Goal: Task Accomplishment & Management: Manage account settings

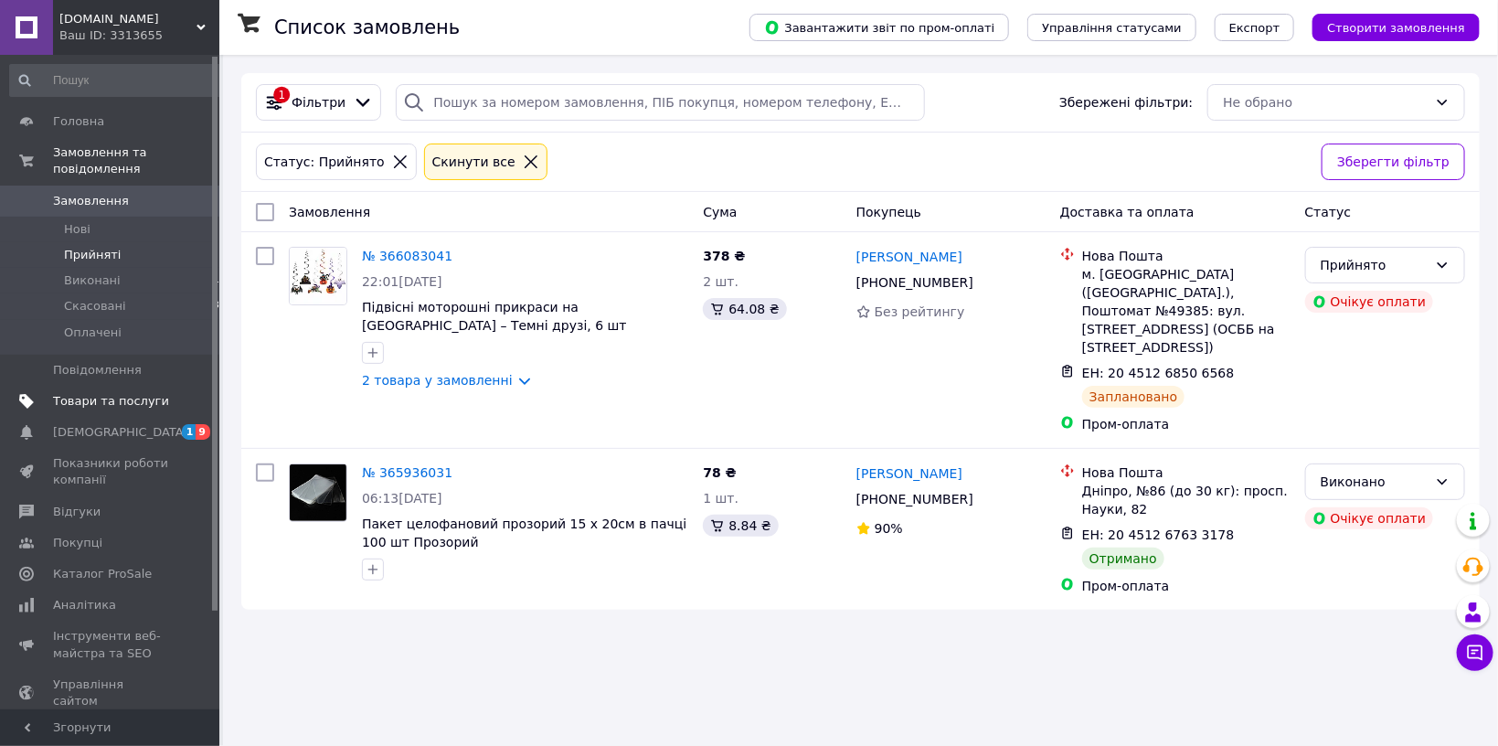
click at [70, 393] on span "Товари та послуги" at bounding box center [111, 401] width 116 height 16
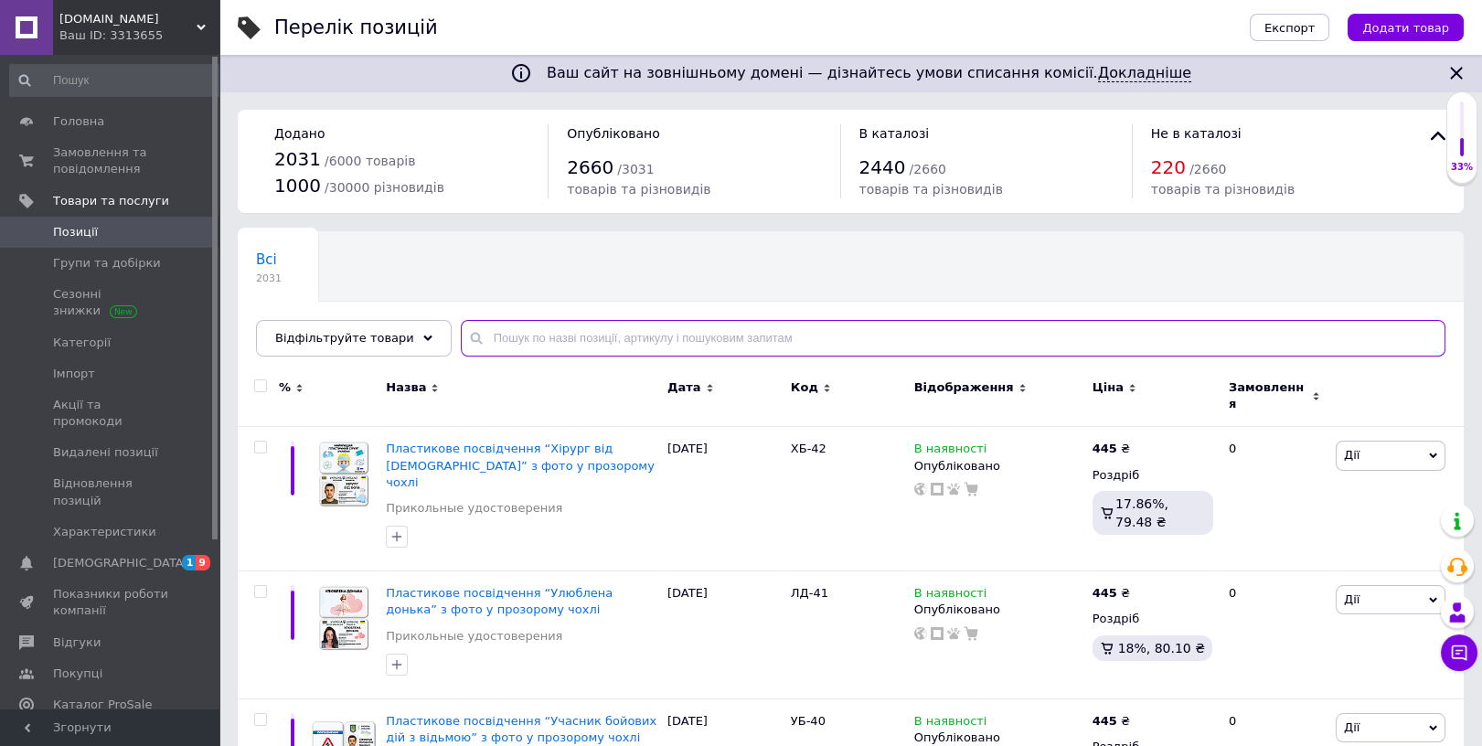
click at [509, 329] on input "text" at bounding box center [953, 338] width 985 height 37
paste input "ангора"
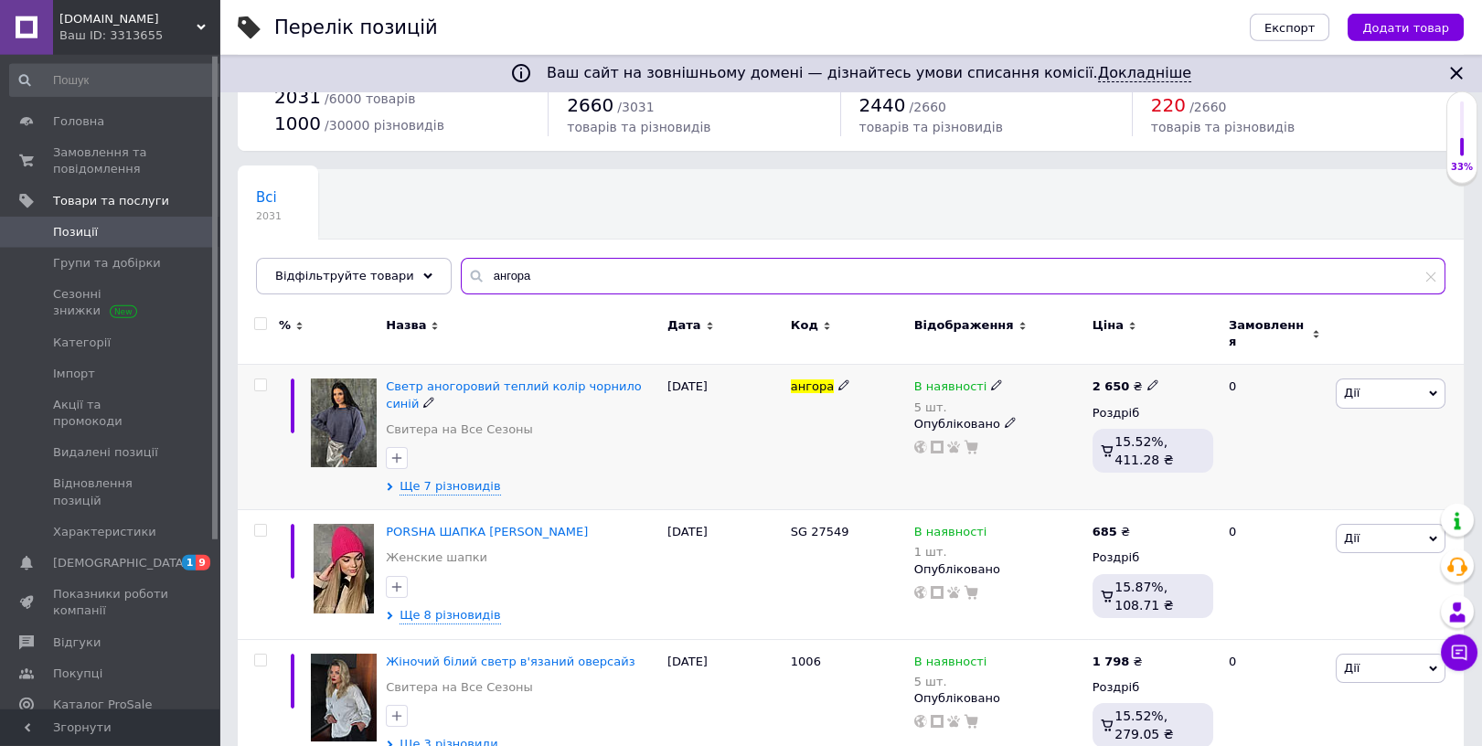
scroll to position [90, 0]
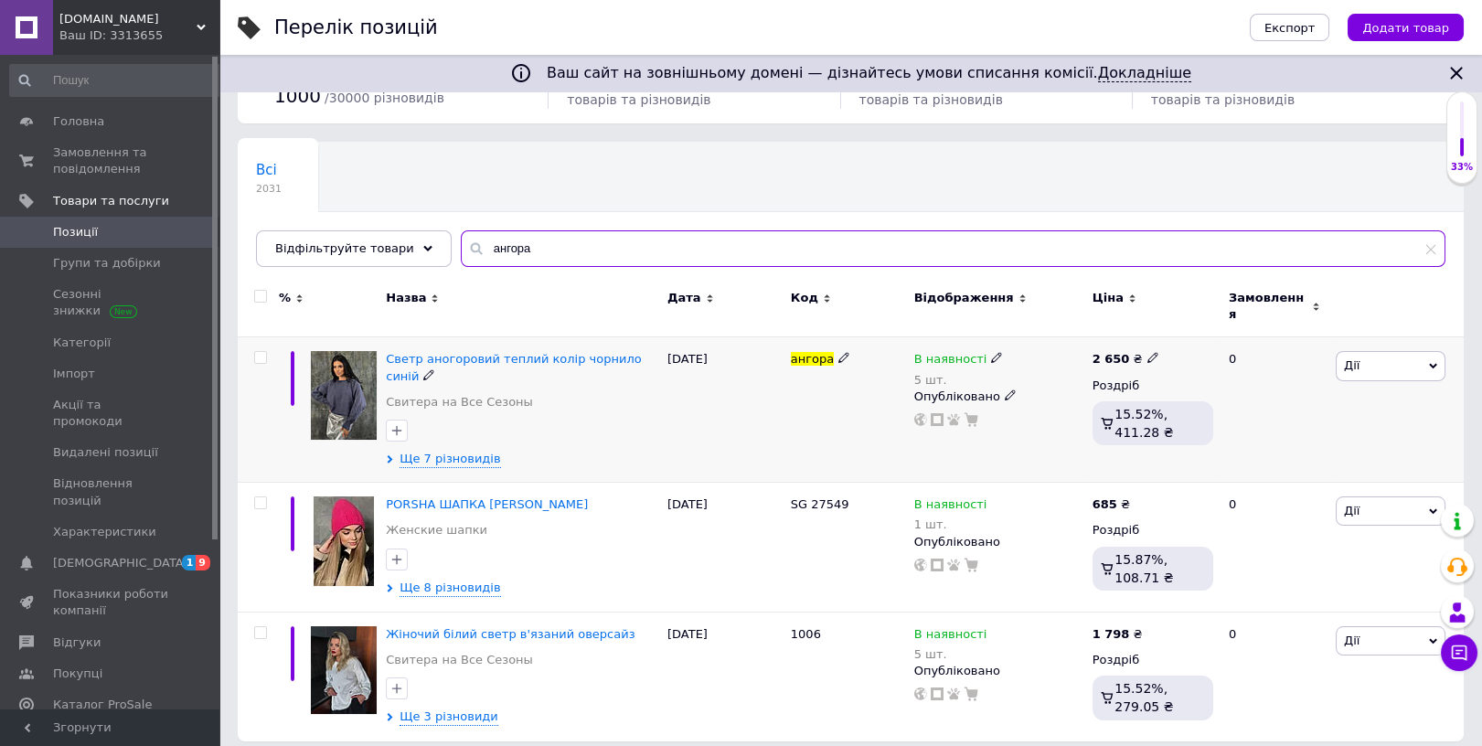
type input "ангора"
click at [991, 352] on icon at bounding box center [996, 357] width 11 height 11
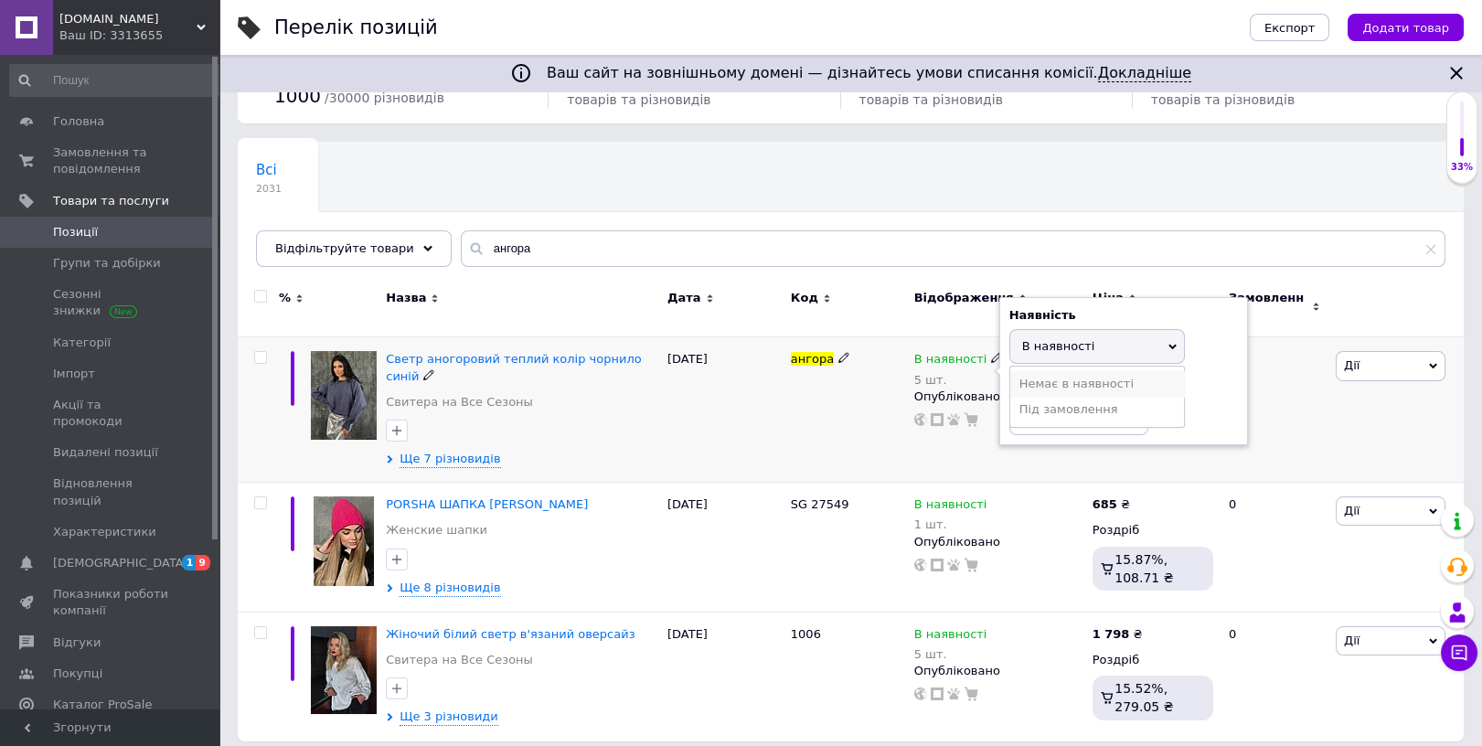
click at [1027, 371] on li "Немає в наявності" at bounding box center [1097, 384] width 174 height 26
click at [797, 386] on div "ангора" at bounding box center [847, 409] width 123 height 145
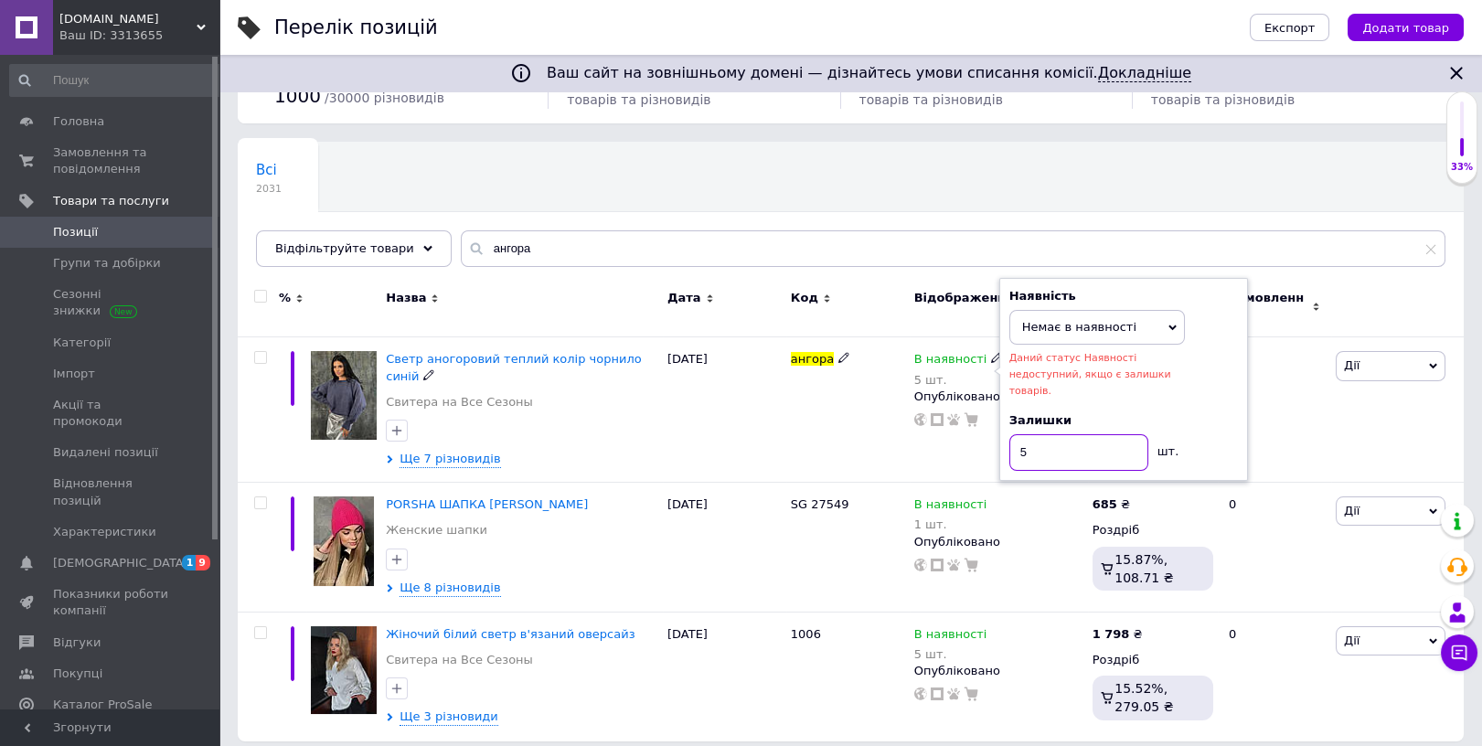
drag, startPoint x: 1082, startPoint y: 416, endPoint x: 942, endPoint y: 421, distance: 140.9
click at [1009, 434] on input "5" at bounding box center [1078, 452] width 139 height 37
click at [841, 416] on div "ангора" at bounding box center [847, 409] width 123 height 145
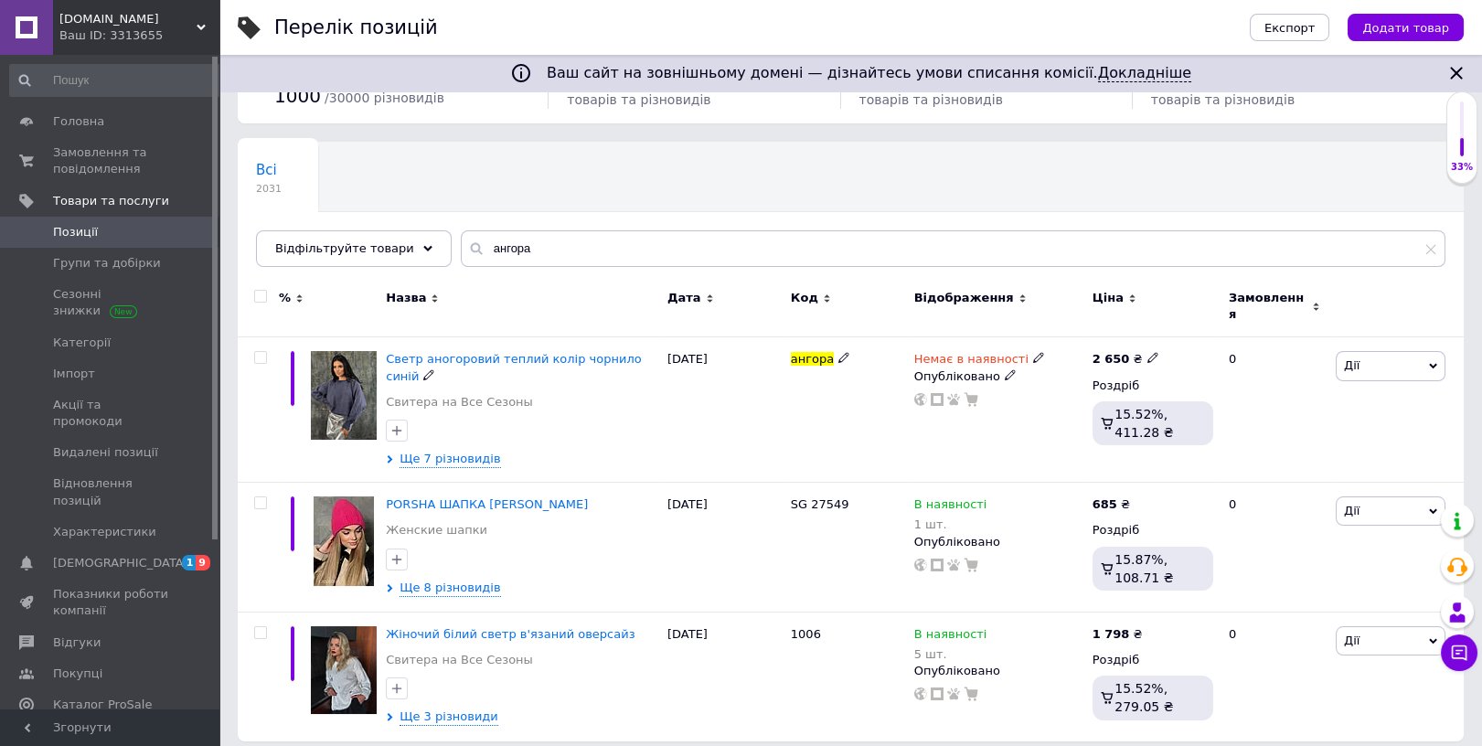
scroll to position [75, 0]
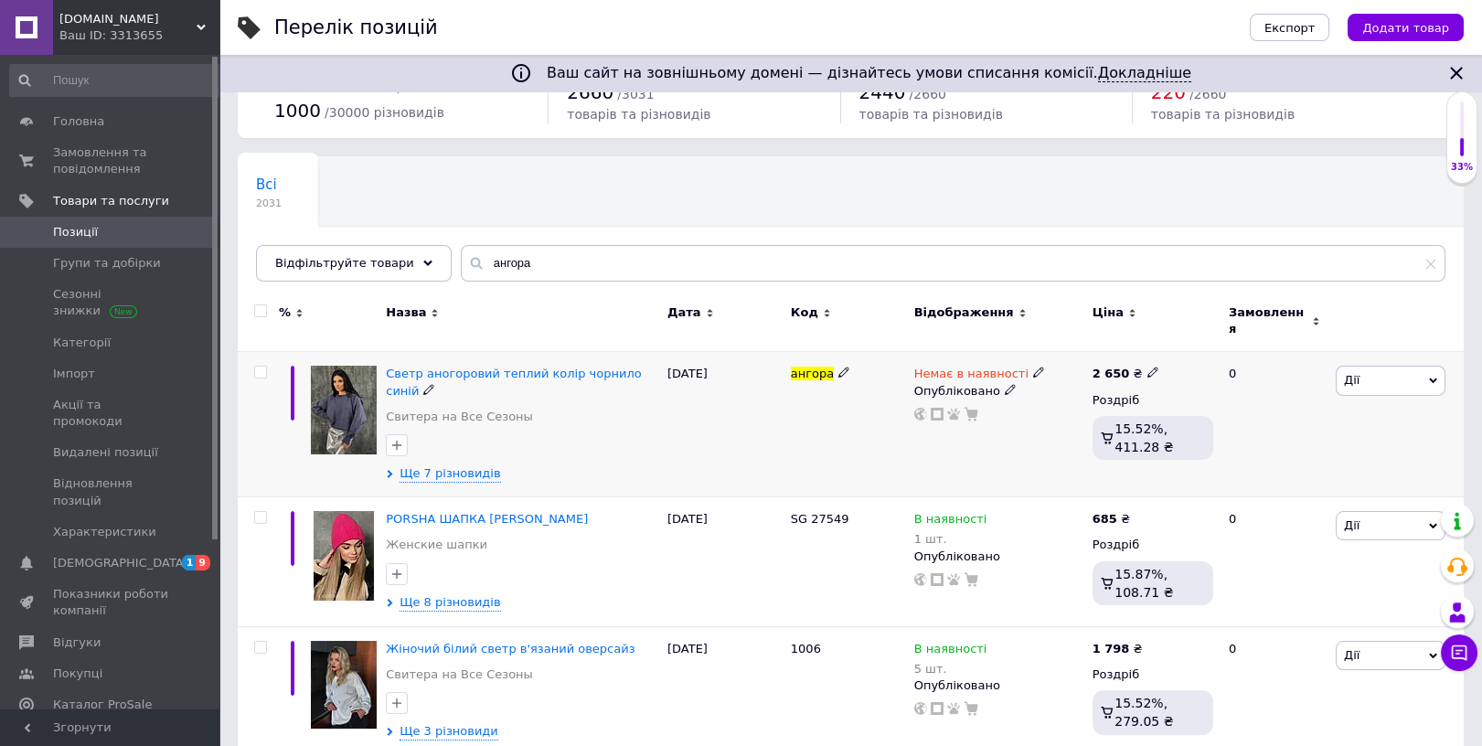
click at [1350, 373] on span "Дії" at bounding box center [1352, 380] width 16 height 14
click at [1282, 558] on li "Приховати" at bounding box center [1323, 571] width 242 height 26
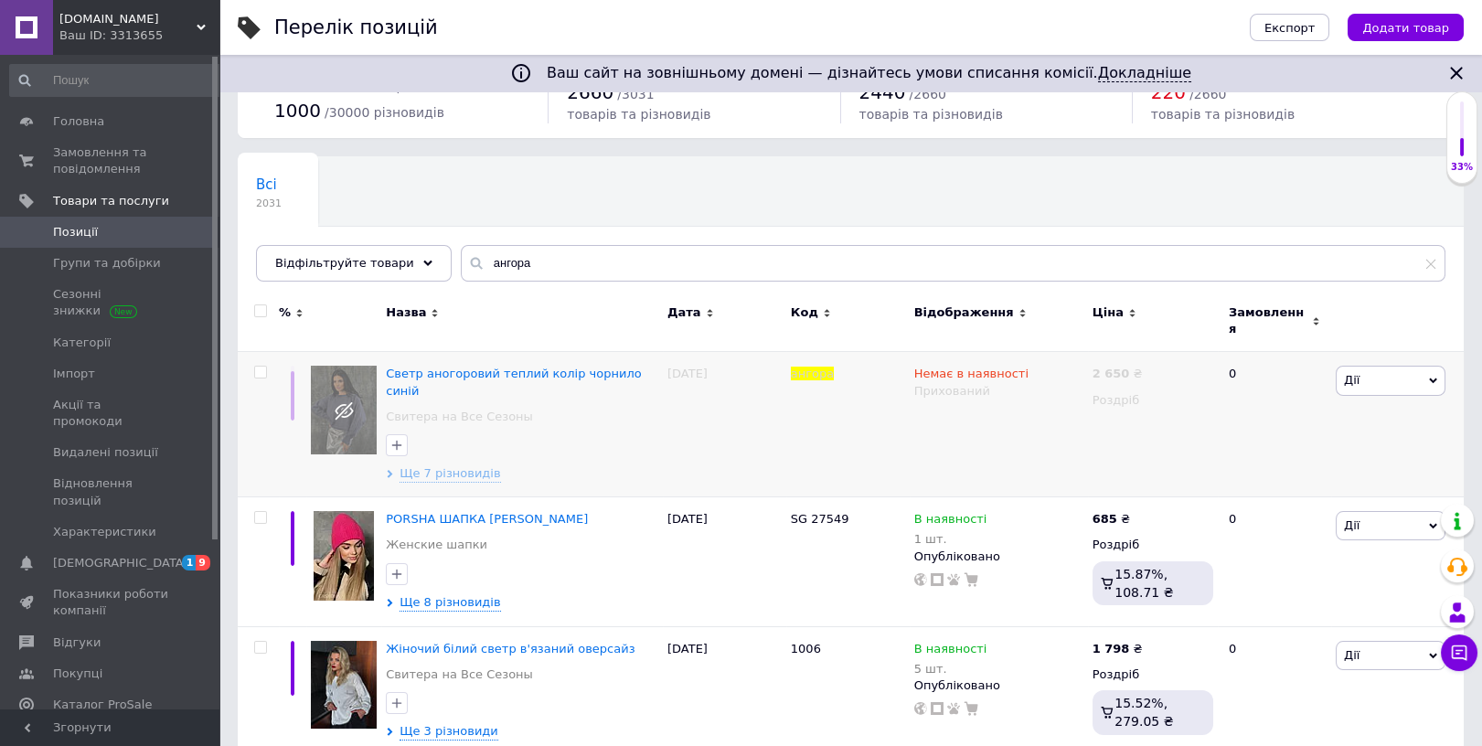
scroll to position [73, 0]
drag, startPoint x: 536, startPoint y: 246, endPoint x: 458, endPoint y: 262, distance: 79.4
click at [442, 264] on div "Всі 2031 Ok Відфільтровано... Зберегти" at bounding box center [851, 229] width 1226 height 151
drag, startPoint x: 521, startPoint y: 272, endPoint x: 453, endPoint y: 281, distance: 68.1
click at [461, 281] on input "ангора" at bounding box center [953, 265] width 985 height 37
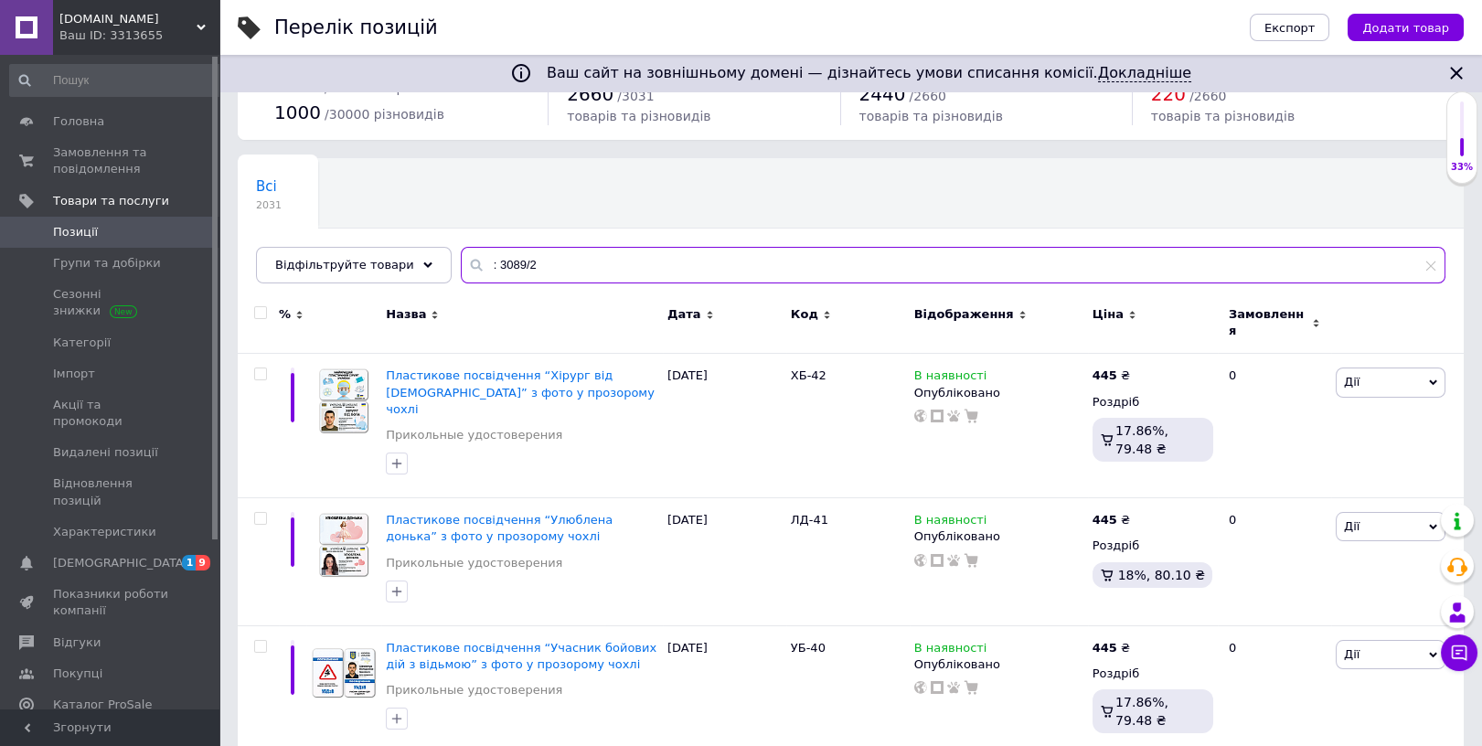
click at [474, 261] on input ": 3089/2" at bounding box center [953, 265] width 985 height 37
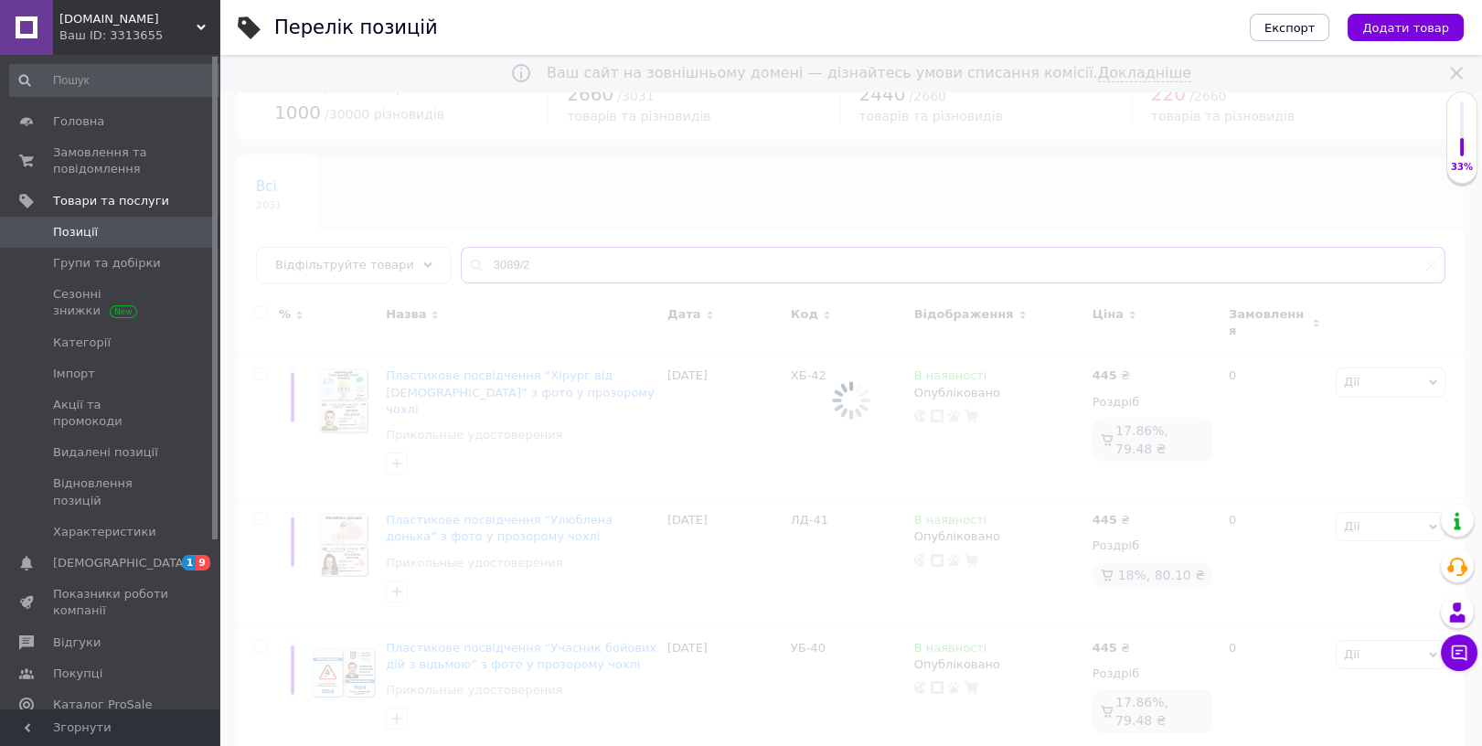
type input "3089/2"
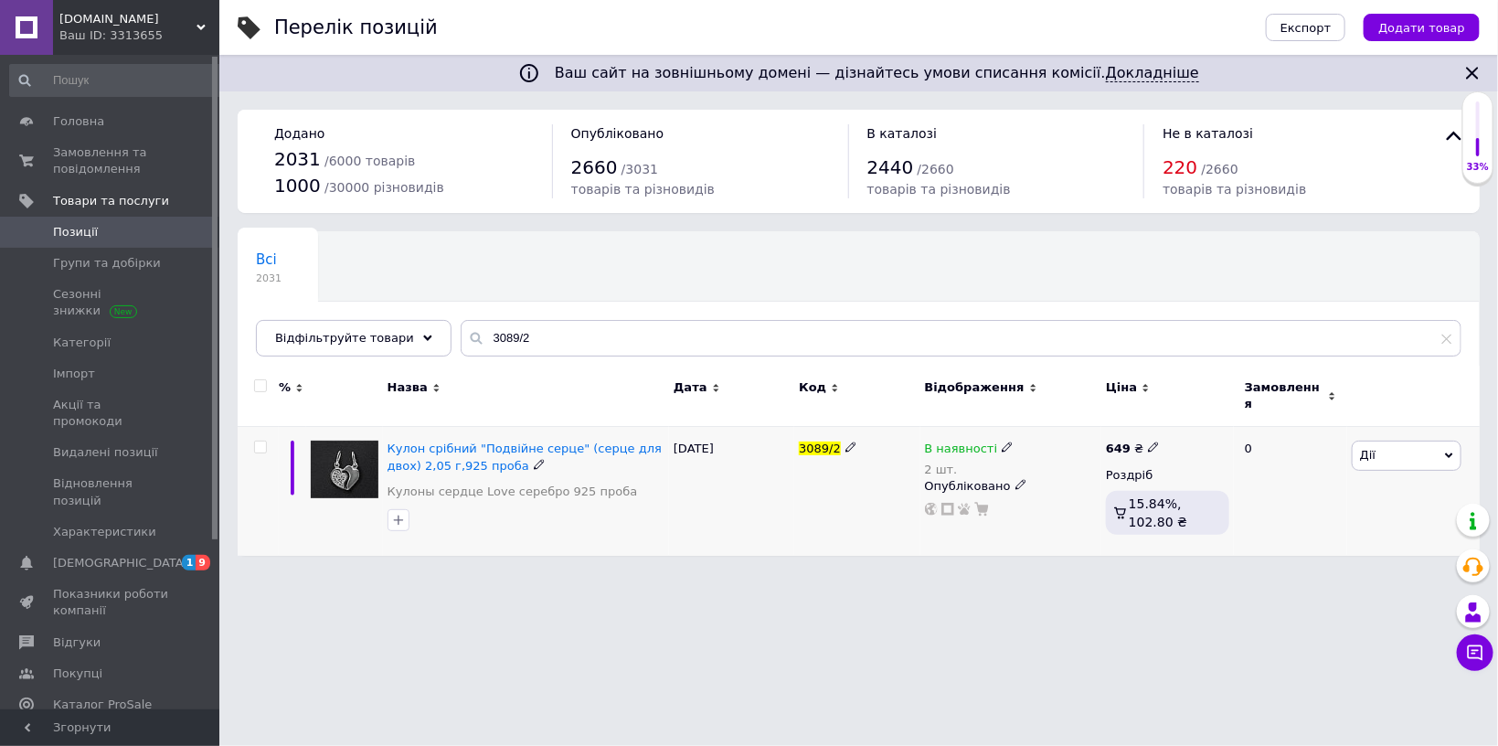
click at [1002, 442] on icon at bounding box center [1007, 447] width 11 height 11
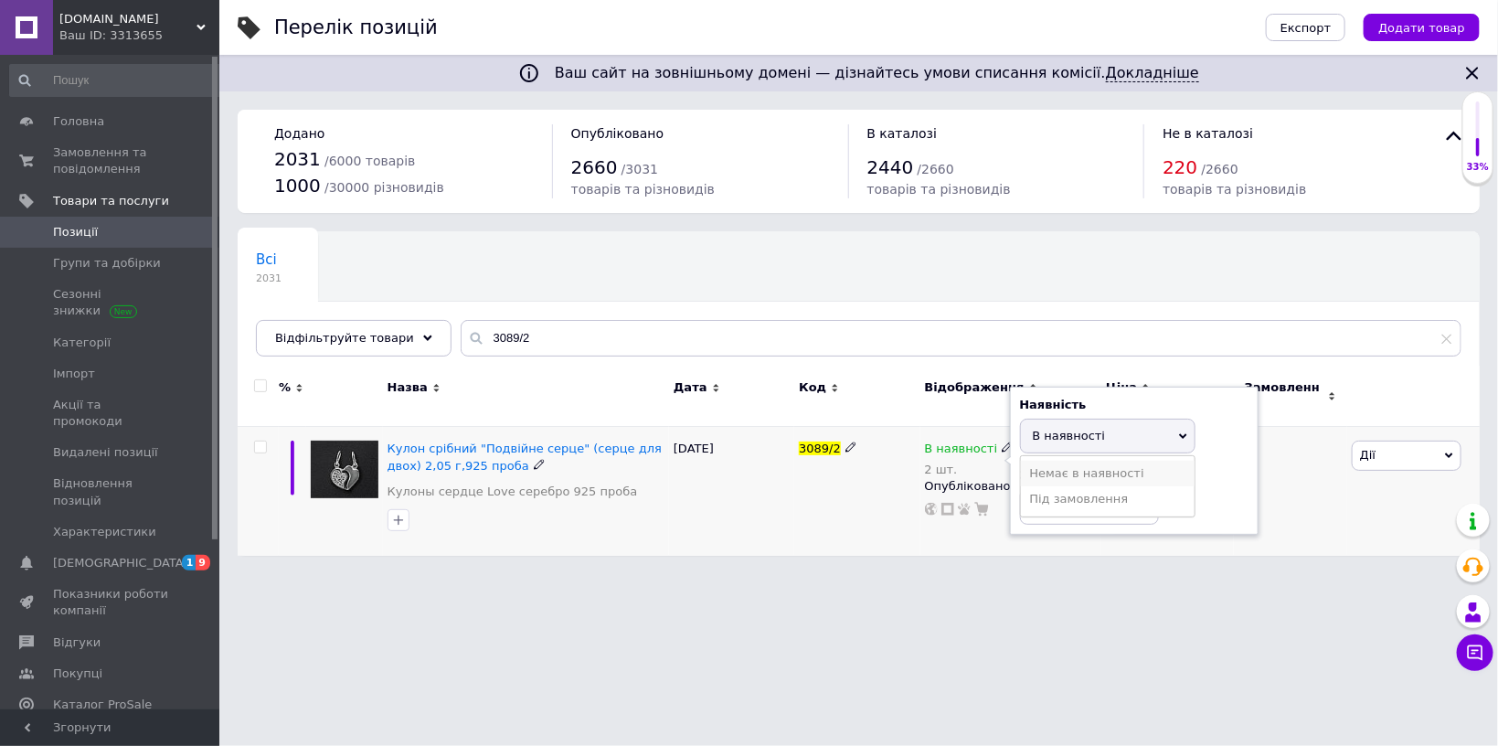
click at [1072, 463] on li "Немає в наявності" at bounding box center [1108, 474] width 174 height 26
drag, startPoint x: 1056, startPoint y: 489, endPoint x: 1016, endPoint y: 502, distance: 42.2
click at [1020, 502] on input "2" at bounding box center [1089, 506] width 139 height 37
click at [829, 482] on div "3089/2" at bounding box center [856, 491] width 125 height 129
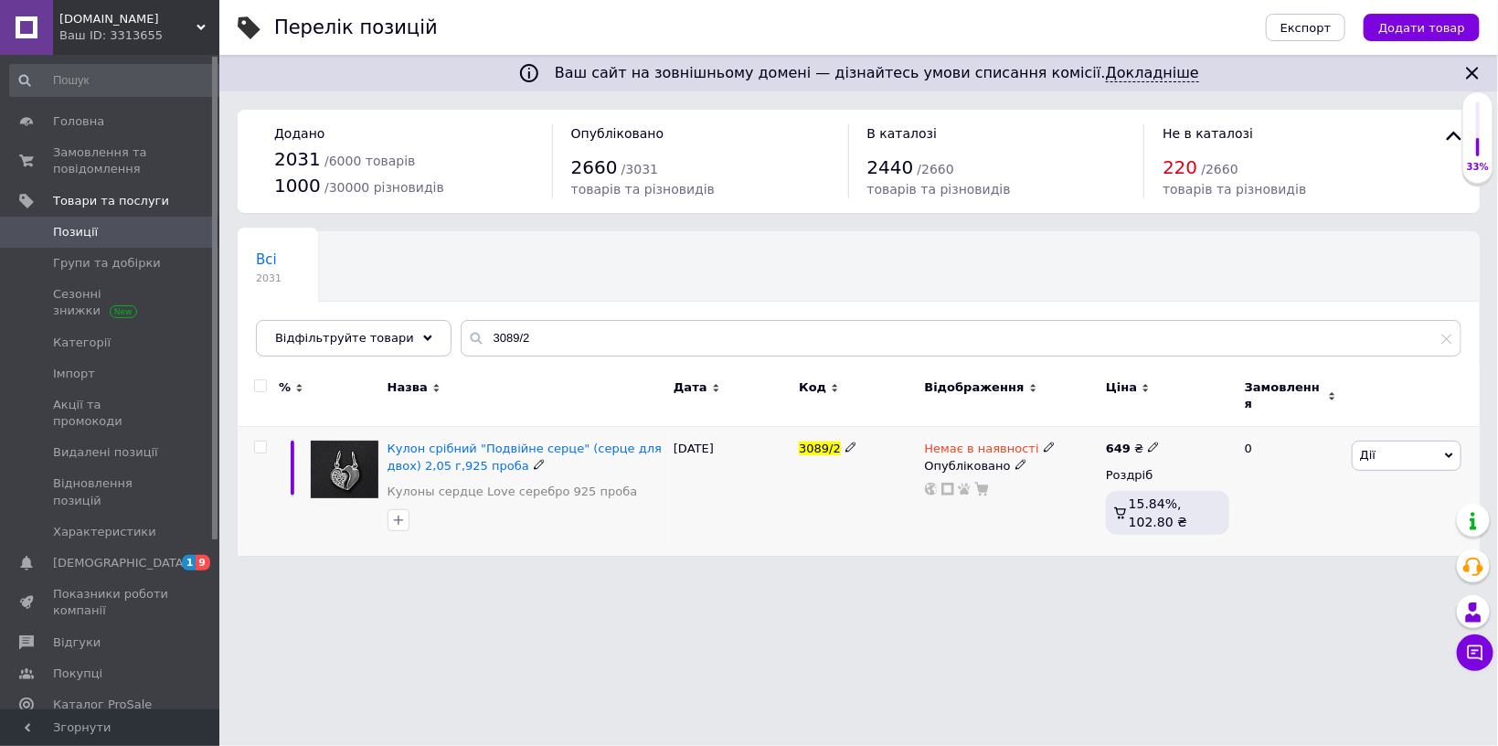
click at [1397, 441] on span "Дії" at bounding box center [1407, 455] width 110 height 29
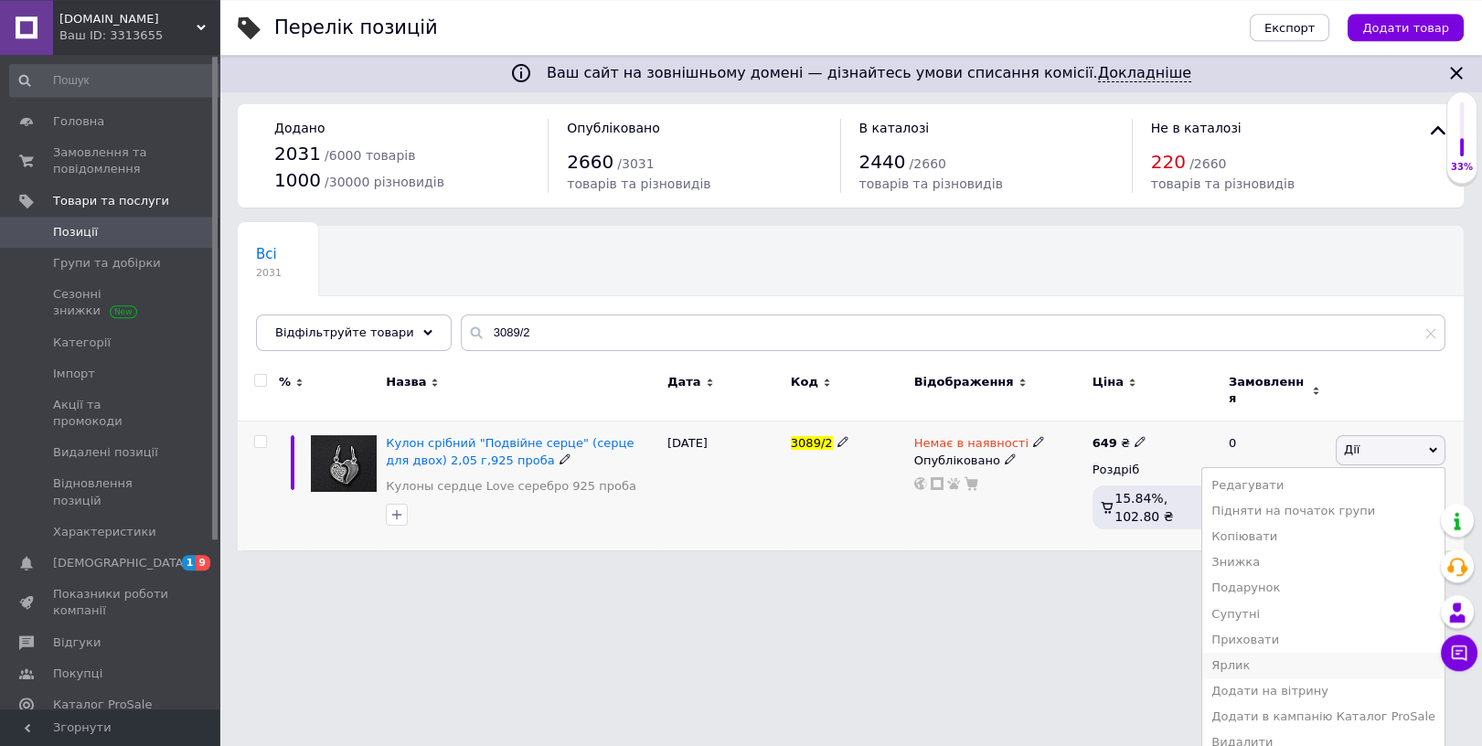
scroll to position [8, 0]
click at [1294, 629] on li "Приховати" at bounding box center [1323, 637] width 242 height 26
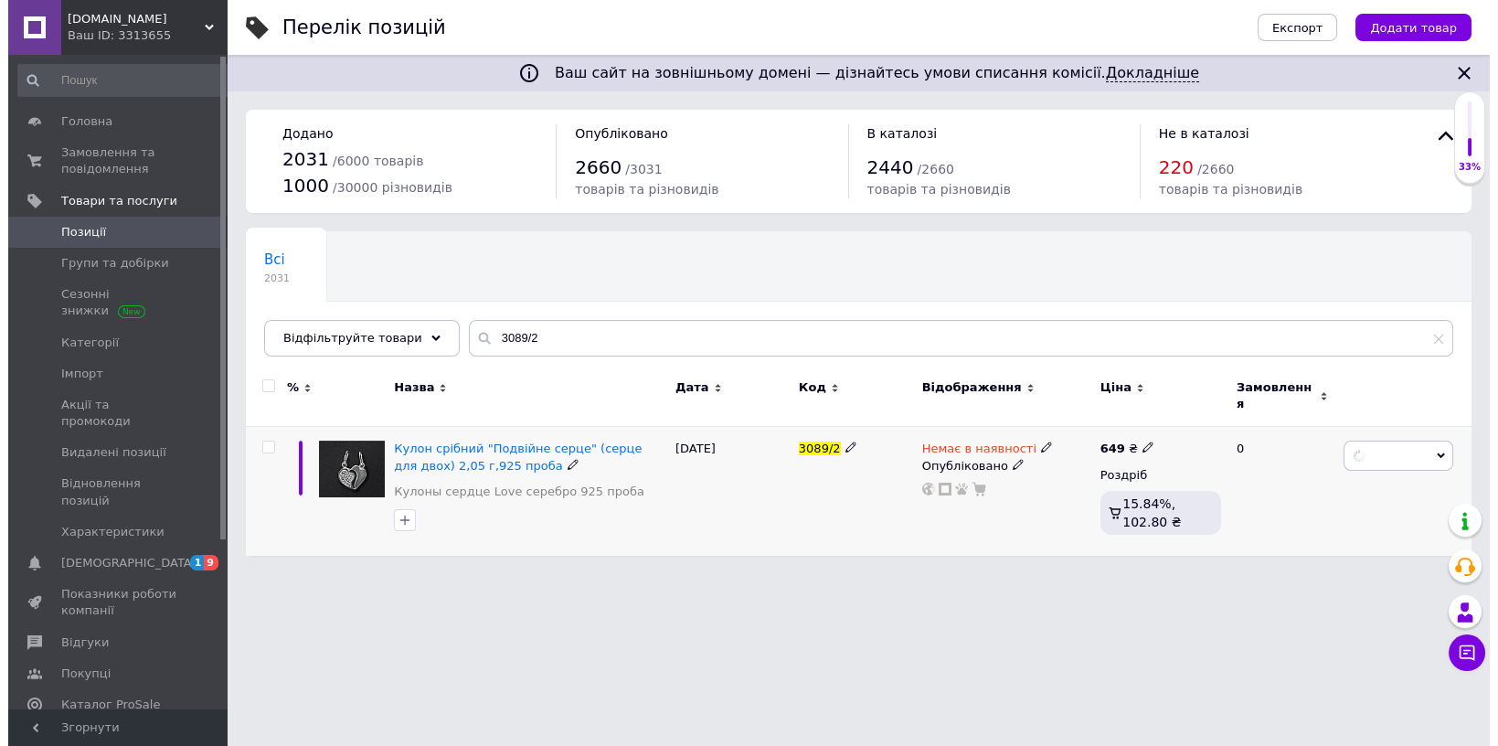
scroll to position [0, 0]
